Goal: Information Seeking & Learning: Learn about a topic

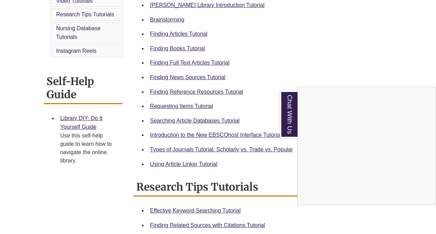
scroll to position [180, 0]
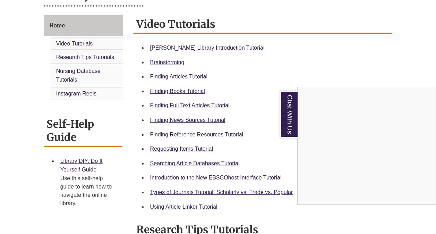
click at [200, 48] on div "Chat With Us" at bounding box center [218, 117] width 436 height 234
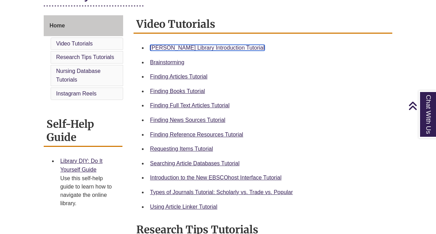
click at [203, 48] on link "Berntsen Library Introduction Tutorial" at bounding box center [207, 48] width 114 height 6
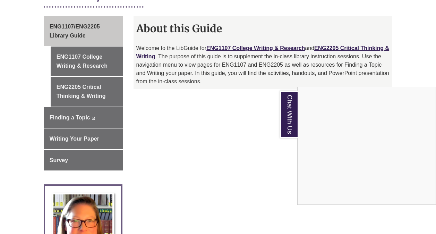
scroll to position [186, 0]
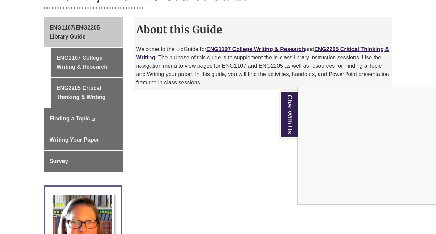
click at [81, 55] on div "Chat With Us" at bounding box center [218, 117] width 436 height 234
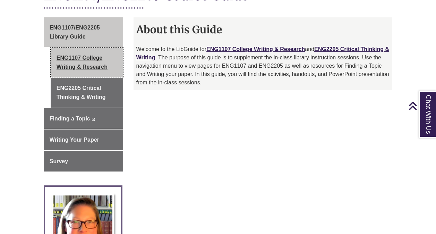
click at [83, 59] on link "ENG1107 College Writing & Research" at bounding box center [87, 61] width 72 height 29
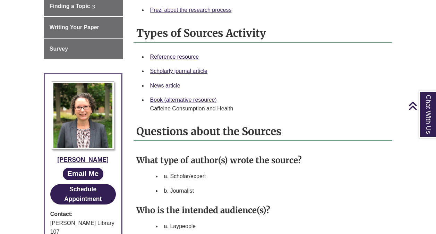
scroll to position [298, 0]
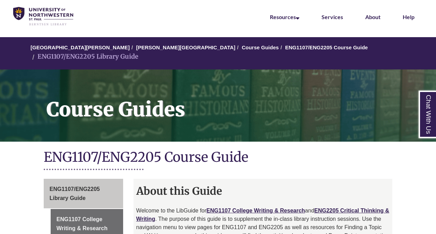
scroll to position [25, 0]
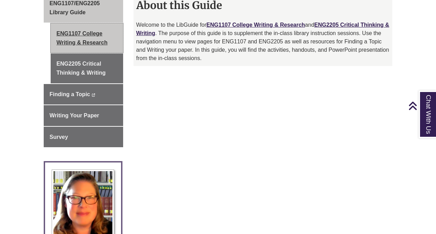
scroll to position [209, 0]
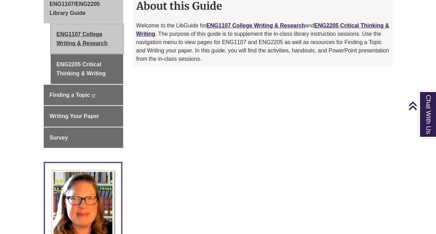
click at [87, 29] on link "ENG1107 College Writing & Research" at bounding box center [87, 38] width 72 height 29
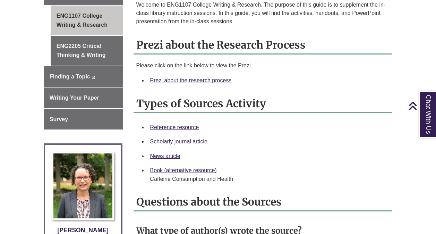
scroll to position [227, 0]
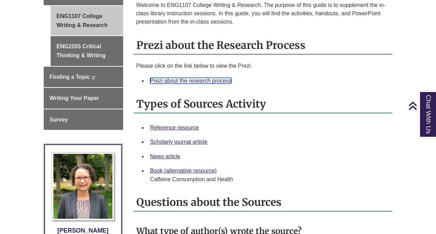
click at [199, 78] on link "Prezi about the research process" at bounding box center [190, 81] width 81 height 6
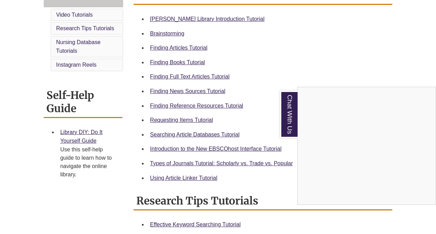
scroll to position [210, 0]
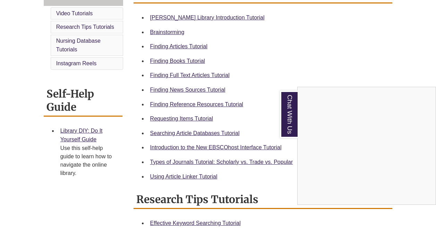
click at [219, 106] on div "Chat With Us" at bounding box center [218, 117] width 436 height 234
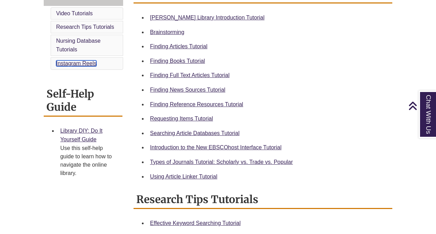
click at [86, 64] on link "Instagram Reels" at bounding box center [76, 63] width 41 height 6
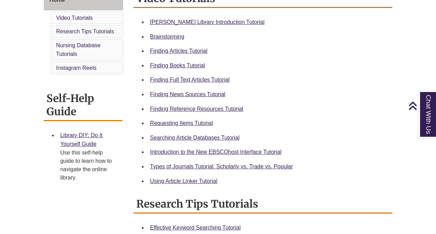
scroll to position [206, 0]
click at [199, 111] on link "Finding Reference Resources Tutorial" at bounding box center [196, 108] width 93 height 6
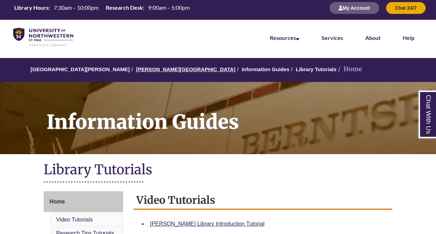
scroll to position [3, 0]
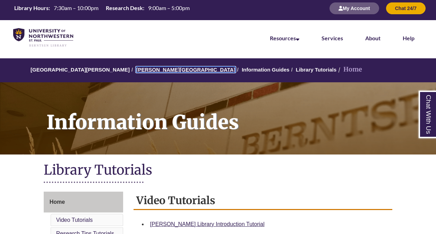
click at [151, 69] on link "[PERSON_NAME][GEOGRAPHIC_DATA]" at bounding box center [185, 70] width 99 height 6
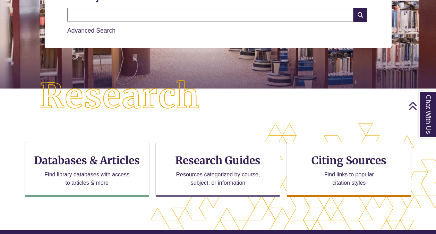
scroll to position [113, 0]
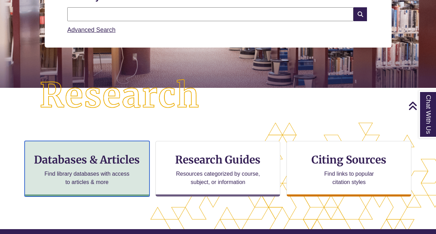
click at [123, 171] on p "Find library databases with access to articles & more" at bounding box center [87, 177] width 90 height 17
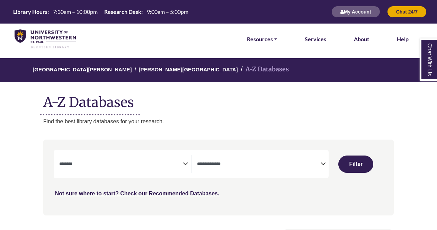
select select "Database Subject Filter"
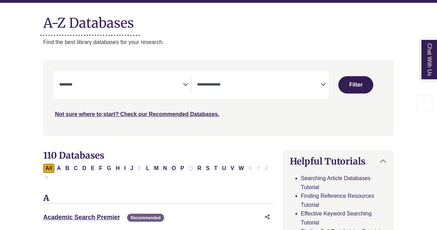
scroll to position [80, 0]
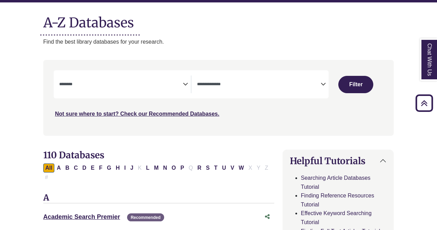
click at [237, 83] on textarea "Search" at bounding box center [259, 85] width 124 height 6
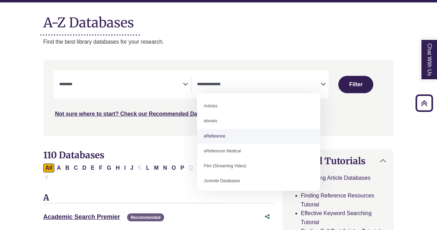
select select "*****"
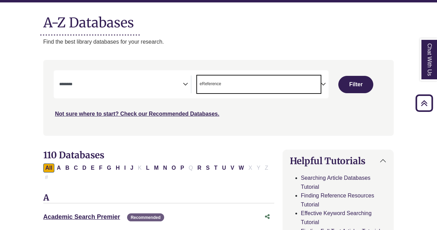
scroll to position [14, 0]
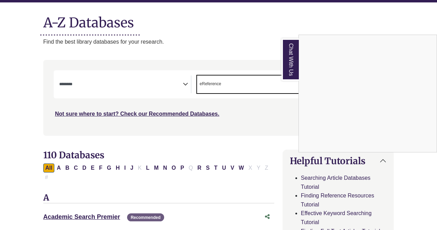
click at [176, 85] on div "Chat With Us" at bounding box center [218, 115] width 437 height 230
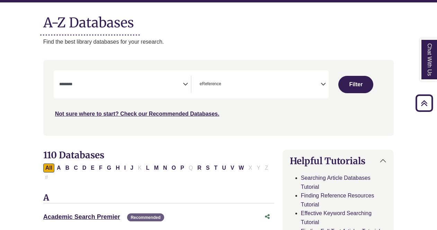
click at [188, 80] on icon "Search filters" at bounding box center [185, 83] width 5 height 10
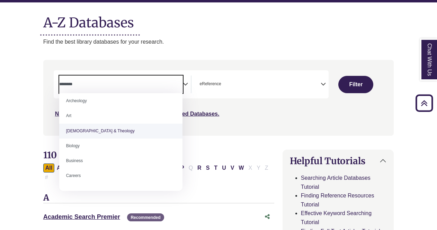
scroll to position [6, 0]
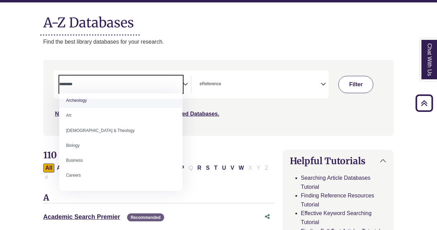
click at [366, 87] on button "Filter" at bounding box center [356, 84] width 35 height 17
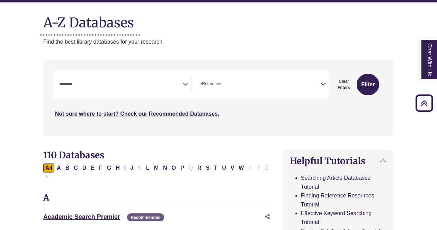
select select "Database Subject Filter"
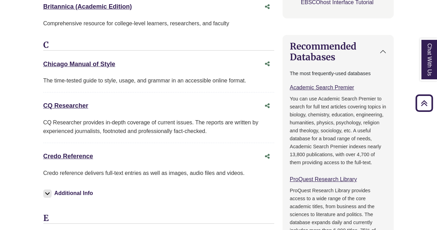
scroll to position [336, 0]
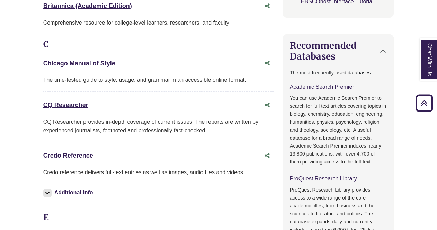
click at [77, 158] on link "Credo Reference This link opens in a new window" at bounding box center [68, 155] width 50 height 7
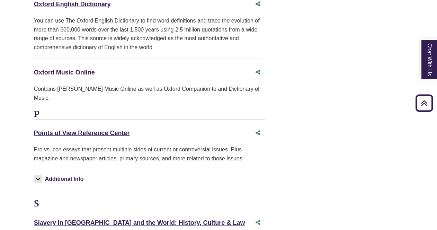
scroll to position [1392, 9]
click at [106, 129] on link "Points of View Reference Center This link opens in a new window" at bounding box center [82, 132] width 96 height 7
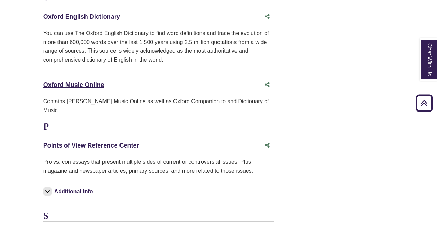
scroll to position [1379, 0]
click at [77, 187] on button "Additional Info" at bounding box center [69, 192] width 52 height 10
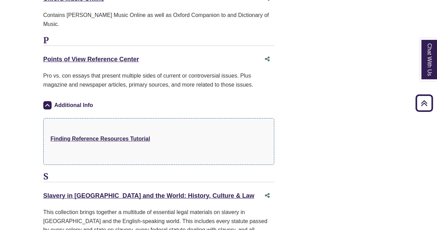
scroll to position [1466, 0]
